Goal: Task Accomplishment & Management: Use online tool/utility

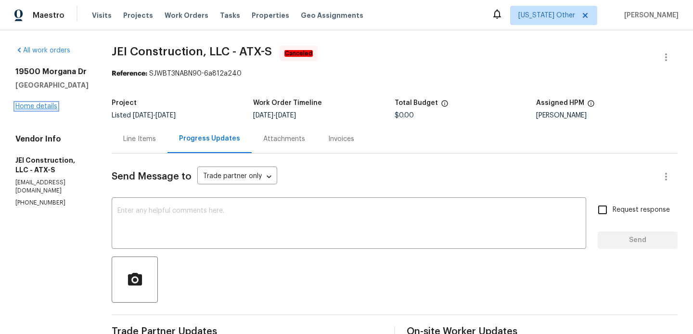
click at [54, 104] on link "Home details" at bounding box center [36, 106] width 42 height 7
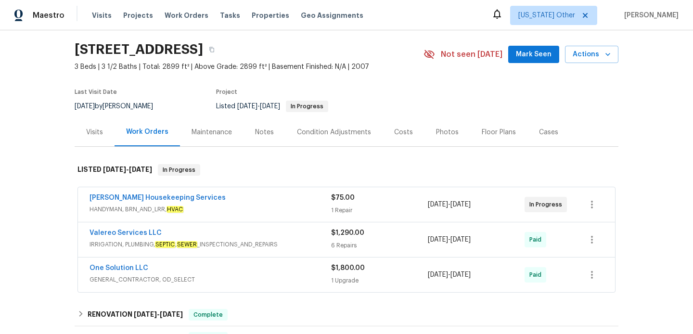
scroll to position [72, 0]
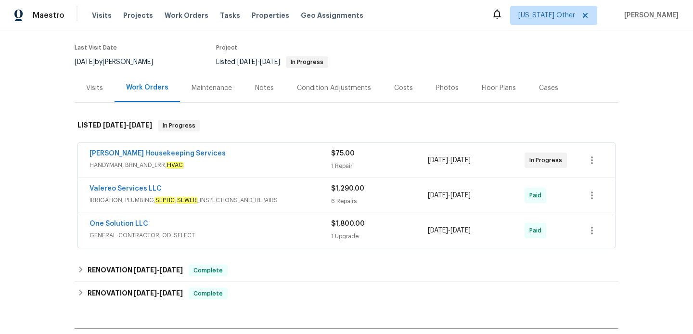
click at [243, 172] on div "Arelis Housekeeping Services HANDYMAN, BRN_AND_LRR, HVAC $75.00 1 Repair 10/8/2…" at bounding box center [346, 160] width 537 height 35
click at [242, 165] on span "HANDYMAN, BRN_AND_LRR, HVAC" at bounding box center [211, 165] width 242 height 10
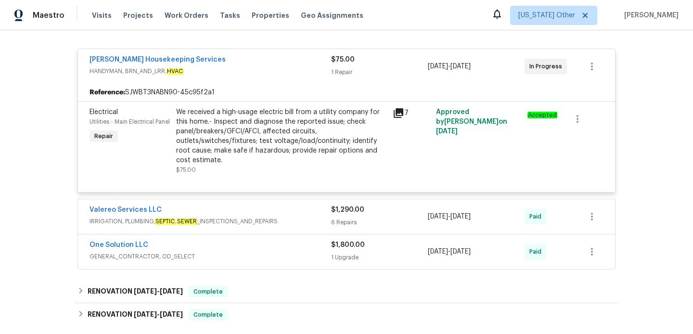
scroll to position [195, 0]
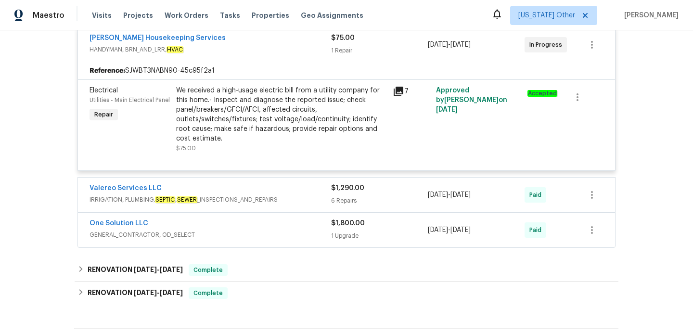
click at [265, 211] on div "Valereo Services LLC IRRIGATION, PLUMBING, SEPTIC , SEWER _INSPECTIONS_AND_REPA…" at bounding box center [346, 195] width 537 height 35
click at [261, 202] on span "IRRIGATION, PLUMBING, SEPTIC , SEWER _INSPECTIONS_AND_REPAIRS" at bounding box center [211, 200] width 242 height 10
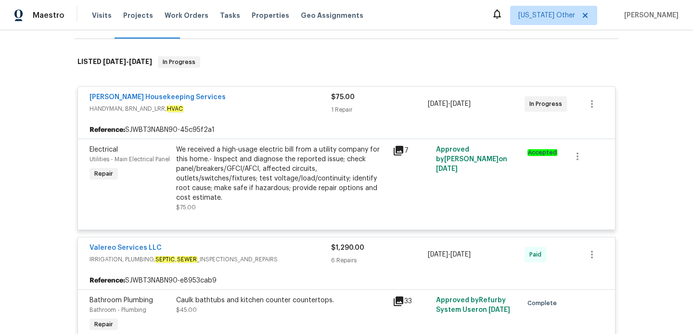
scroll to position [129, 0]
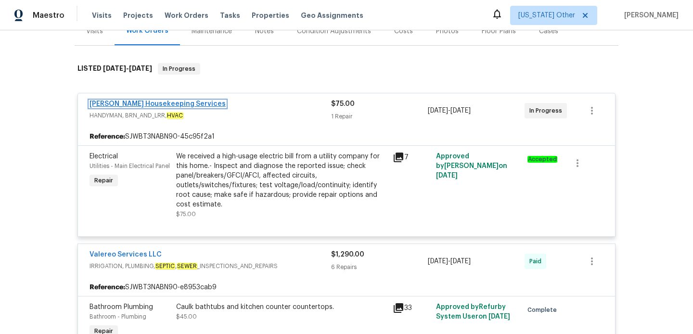
click at [173, 105] on link "Arelis Housekeeping Services" at bounding box center [158, 104] width 136 height 7
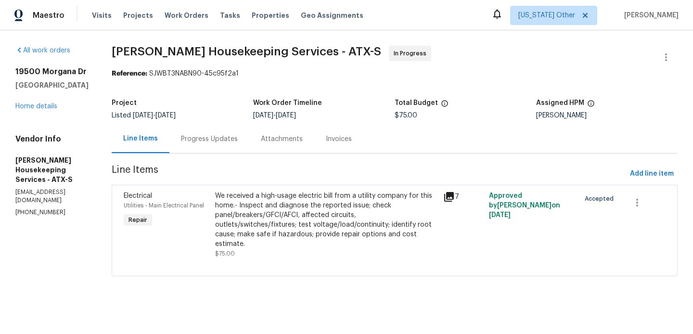
click at [241, 144] on div "Progress Updates" at bounding box center [209, 139] width 80 height 28
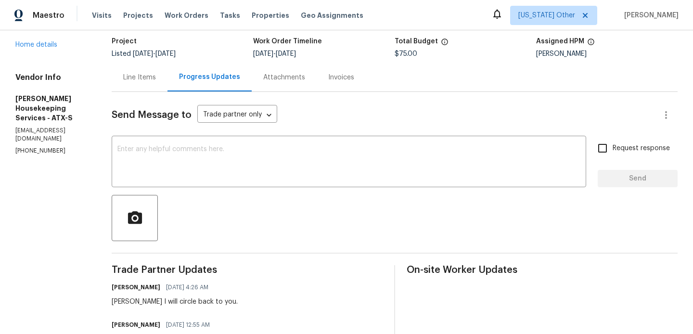
scroll to position [61, 0]
